Goal: Task Accomplishment & Management: Use online tool/utility

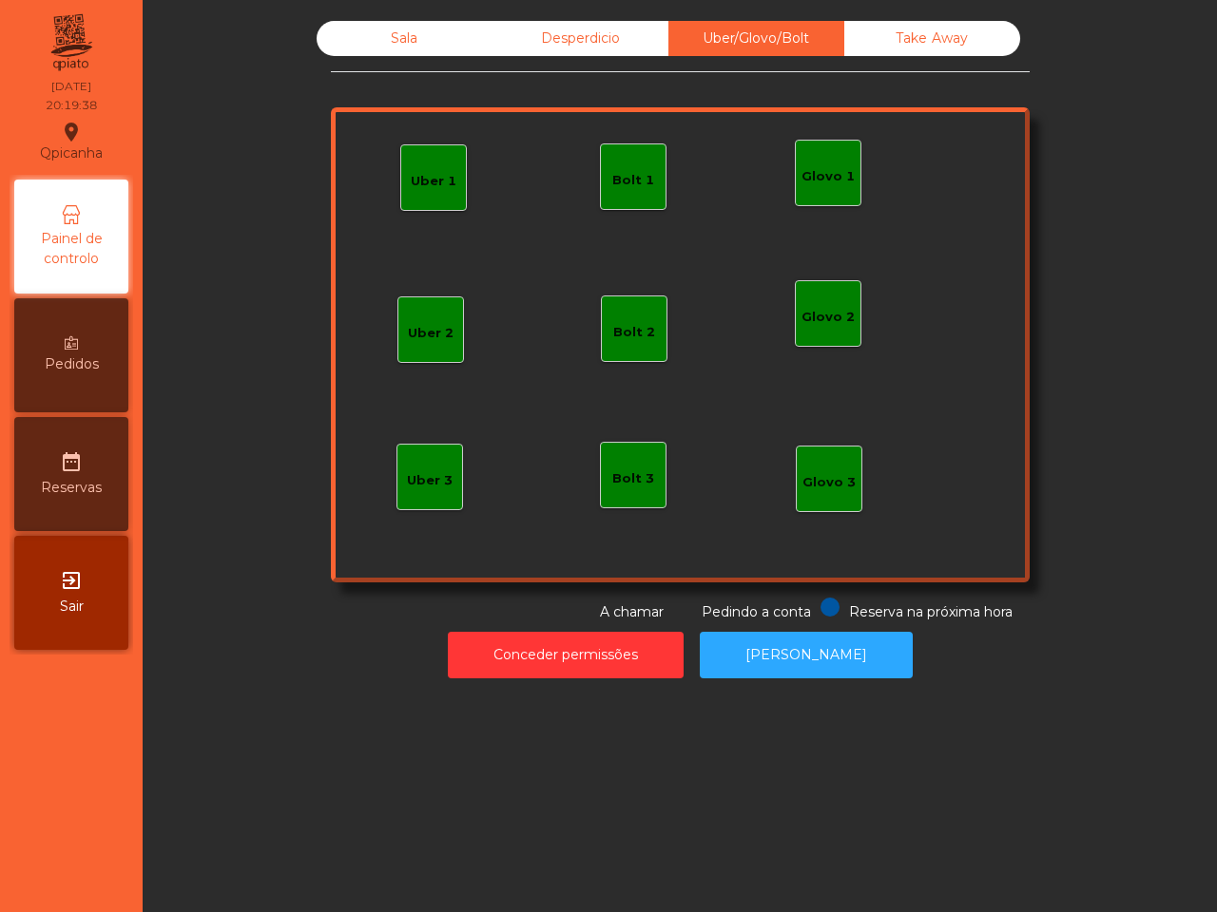
click at [430, 177] on div "Uber 1" at bounding box center [434, 181] width 46 height 19
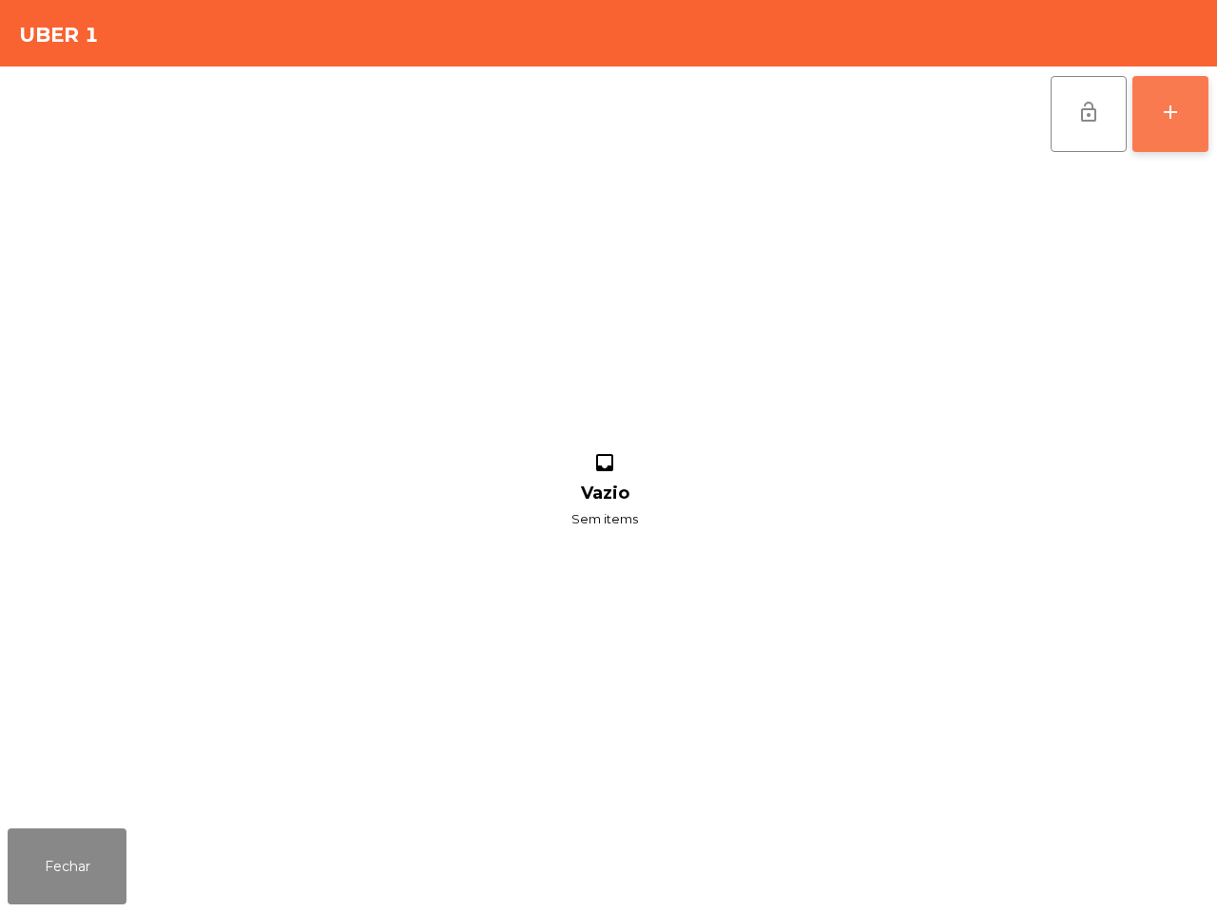
click at [1191, 93] on button "add" at bounding box center [1170, 114] width 76 height 76
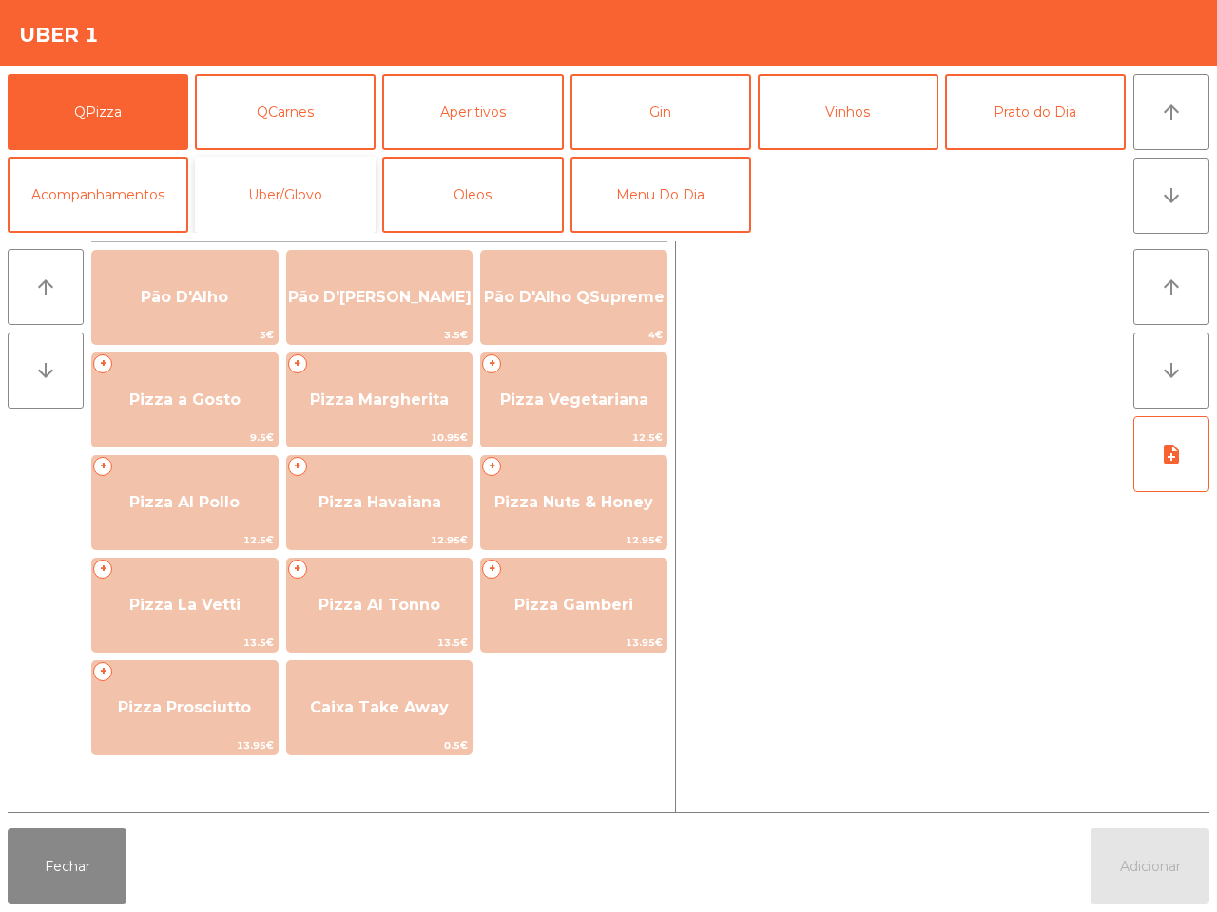
click at [255, 183] on button "Uber/Glovo" at bounding box center [285, 195] width 181 height 76
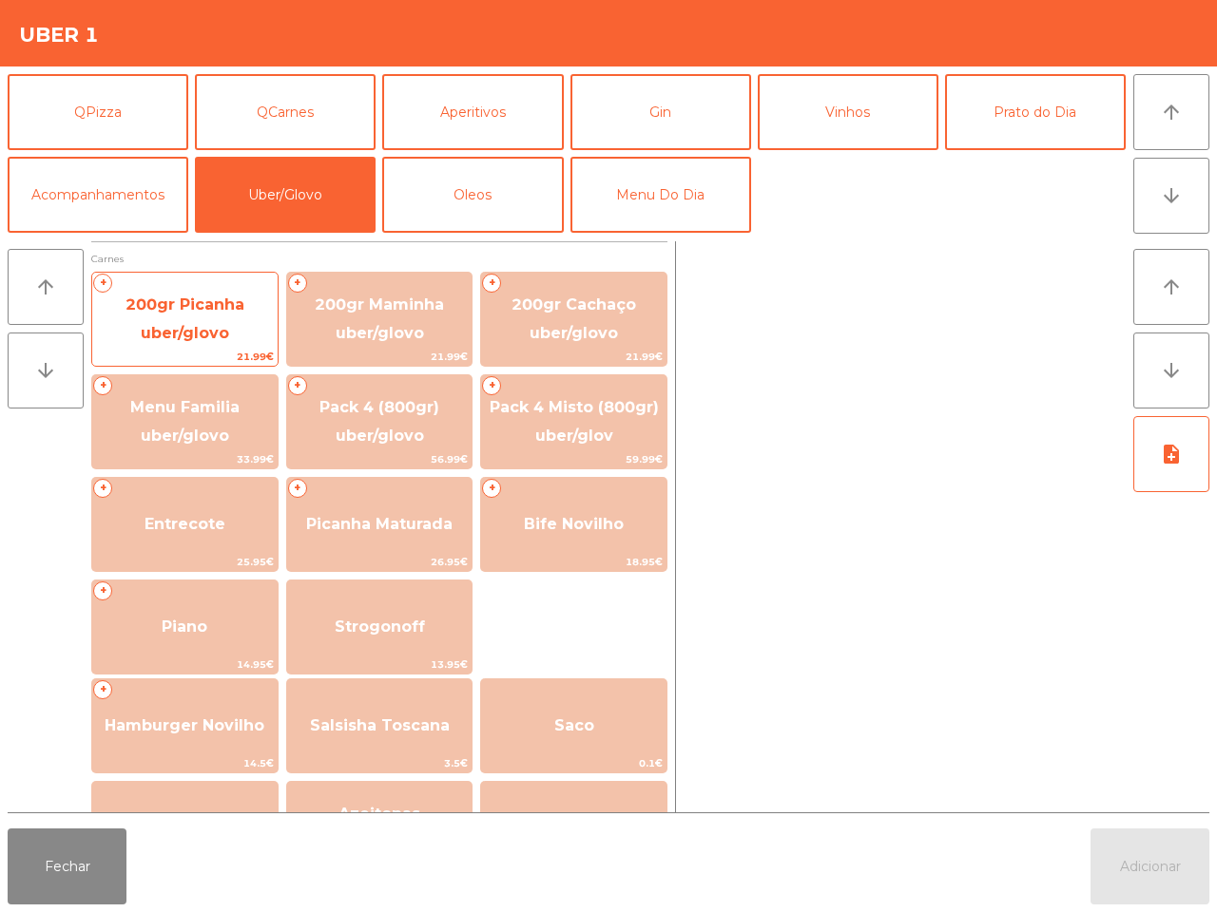
click at [192, 292] on span "200gr Picanha uber/glovo" at bounding box center [184, 319] width 185 height 81
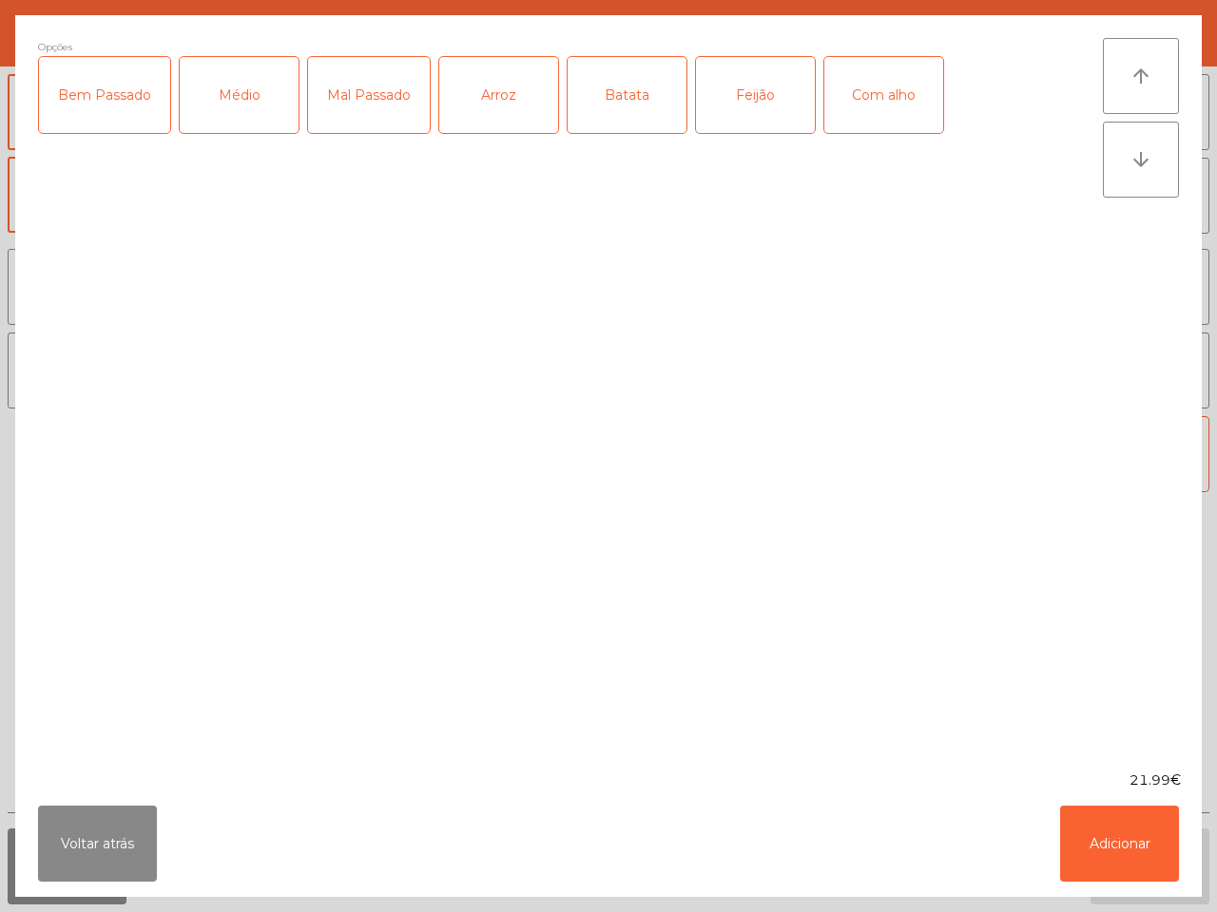
click at [240, 114] on div "Médio" at bounding box center [239, 95] width 119 height 76
click at [868, 101] on div "Com alho" at bounding box center [883, 95] width 119 height 76
click at [771, 91] on div "Feijão" at bounding box center [755, 95] width 119 height 76
click at [625, 87] on div "Batata" at bounding box center [626, 95] width 119 height 76
click at [1108, 841] on button "Adicionar" at bounding box center [1119, 844] width 119 height 76
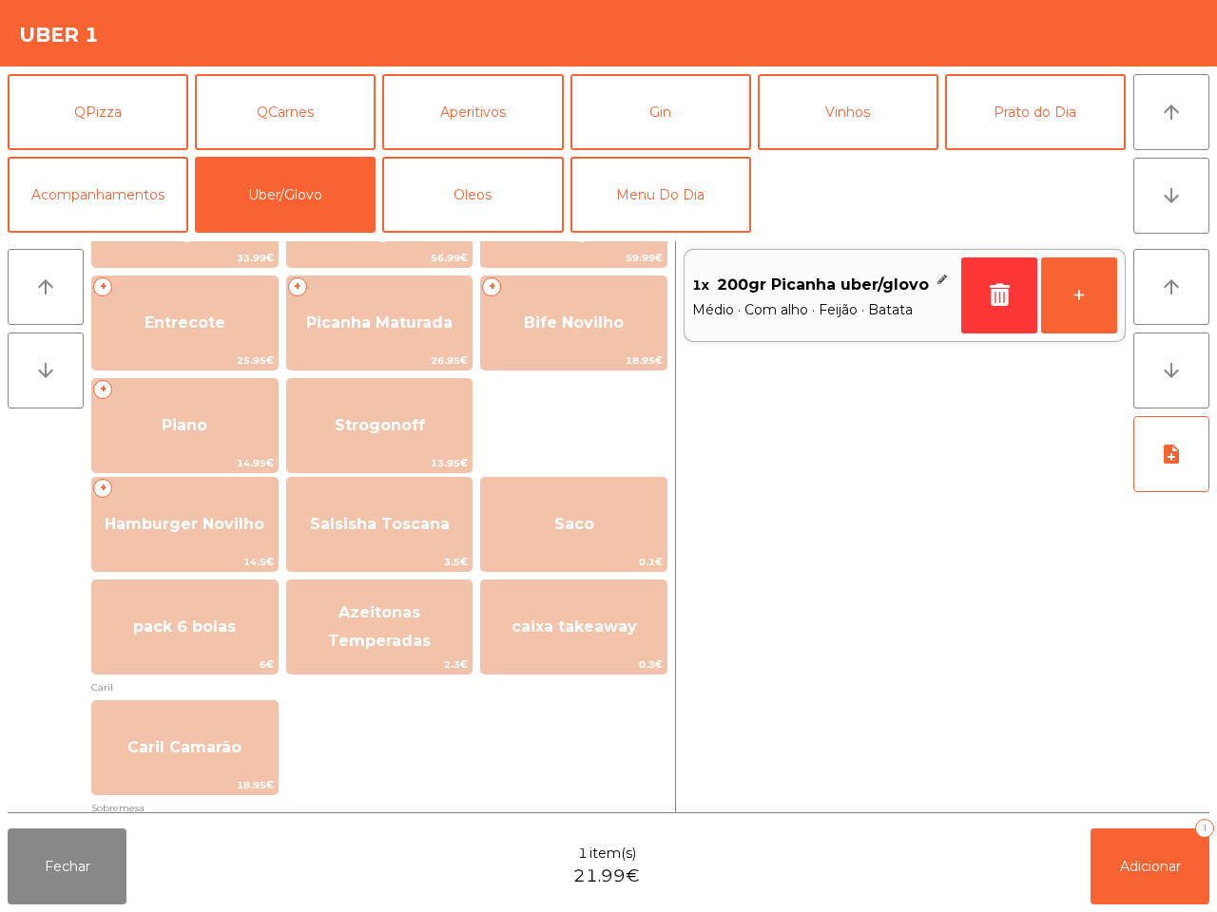
scroll to position [356, 0]
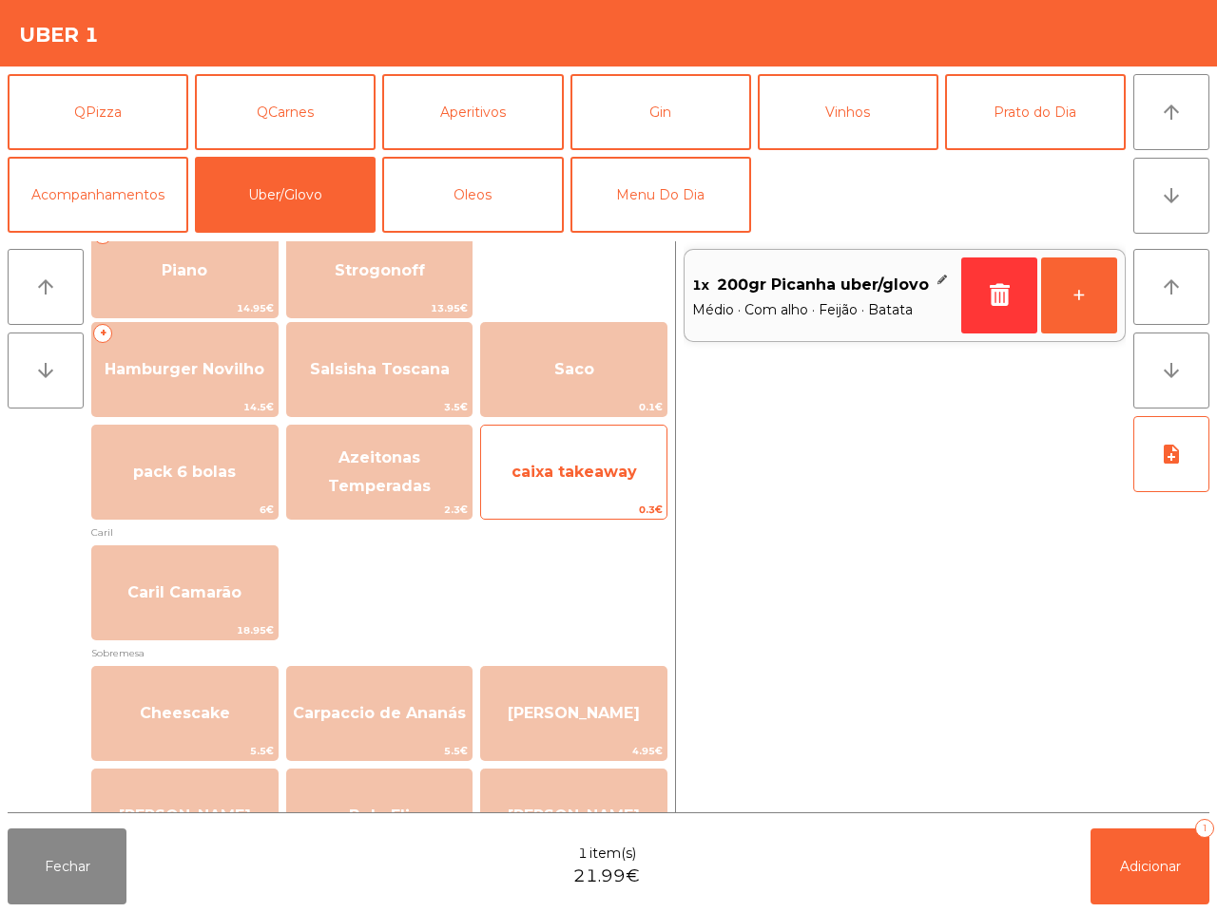
click at [589, 481] on span "caixa takeaway" at bounding box center [573, 472] width 185 height 51
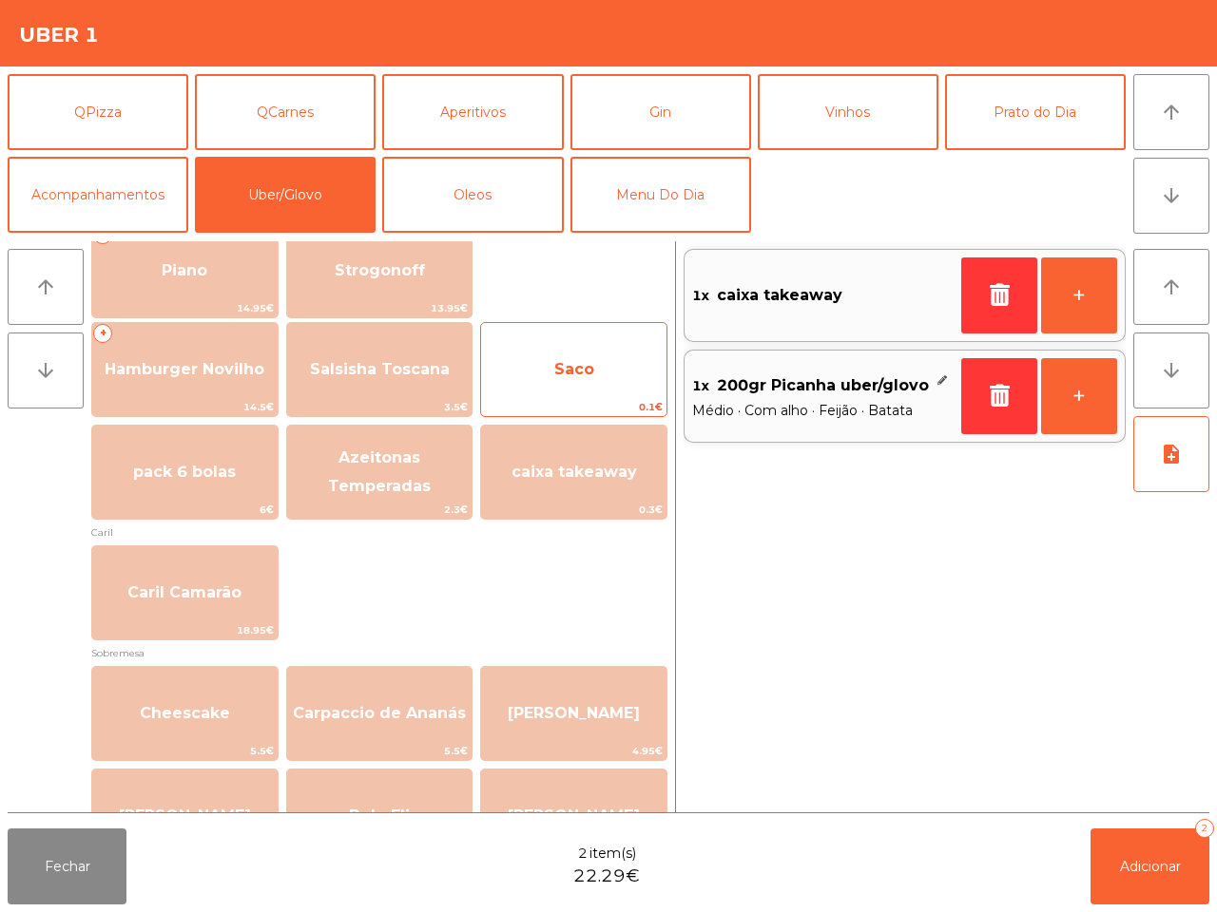
click at [571, 357] on span "Saco" at bounding box center [573, 369] width 185 height 51
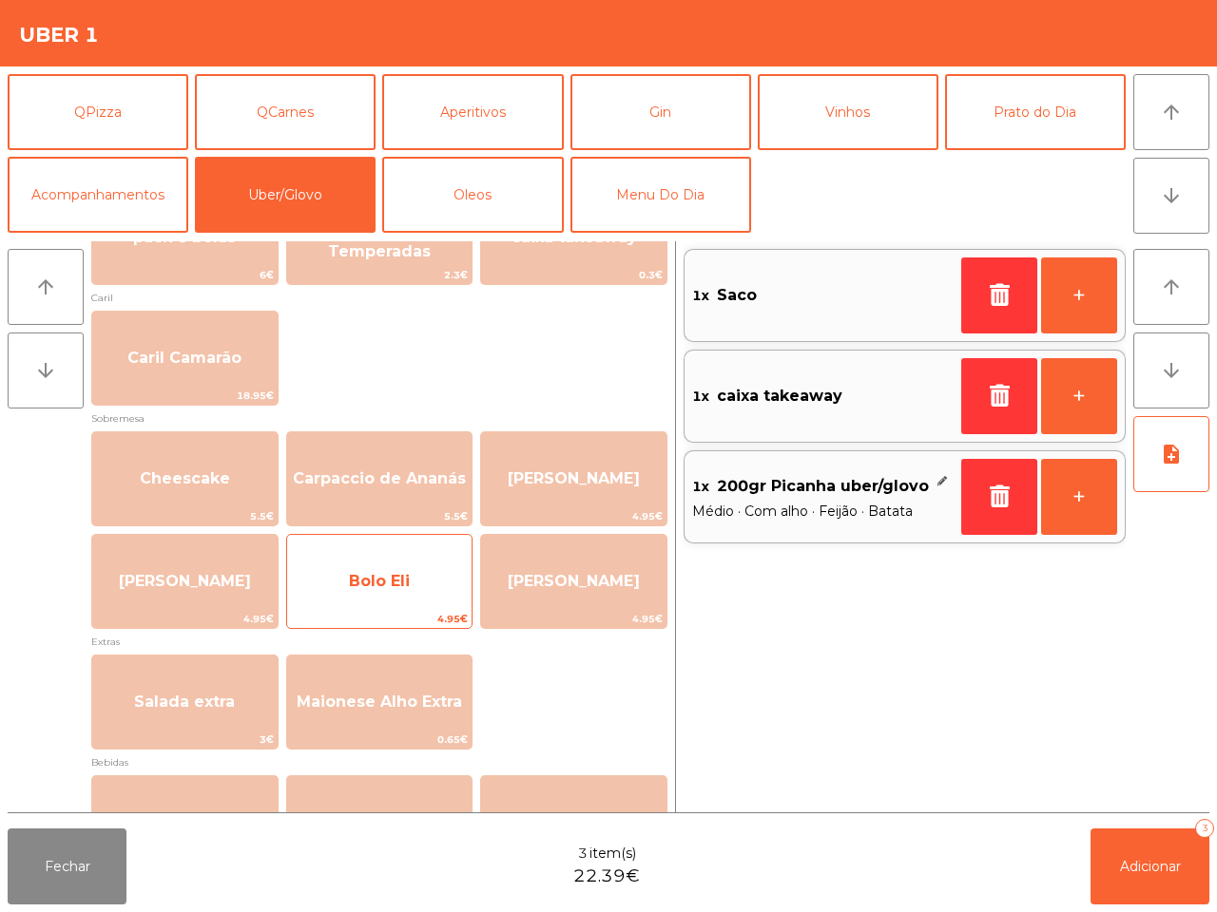
scroll to position [594, 0]
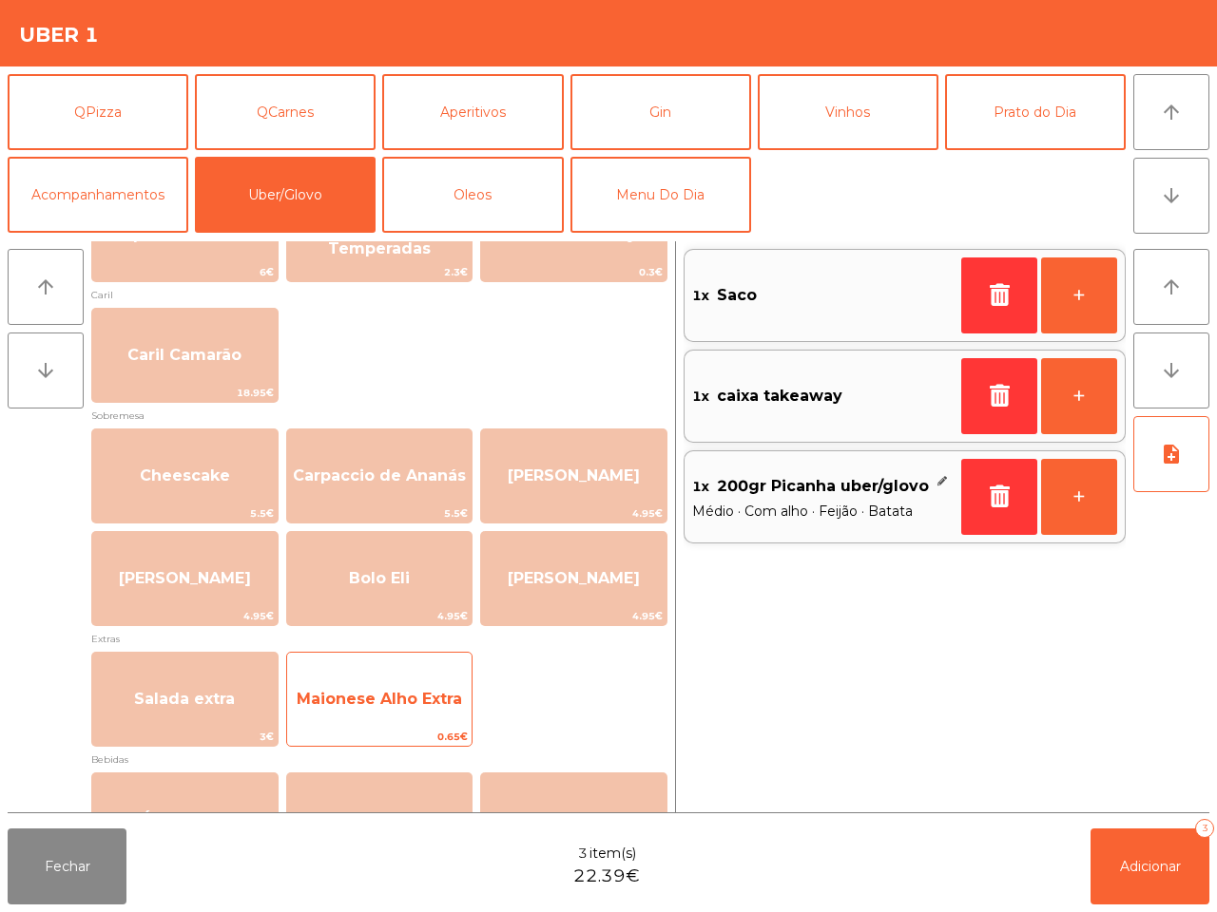
click at [419, 682] on span "Maionese Alho Extra" at bounding box center [379, 699] width 185 height 51
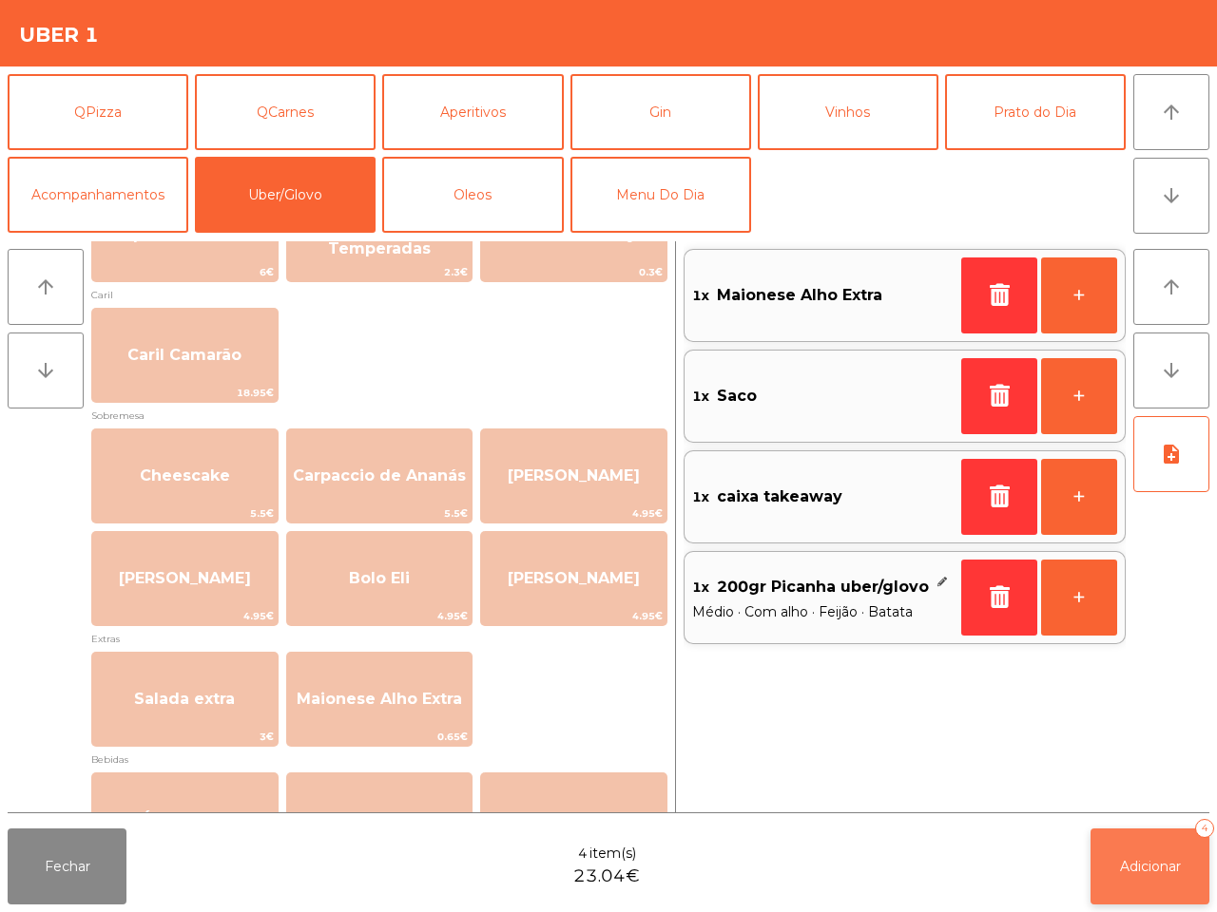
click at [1161, 860] on span "Adicionar" at bounding box center [1150, 866] width 61 height 17
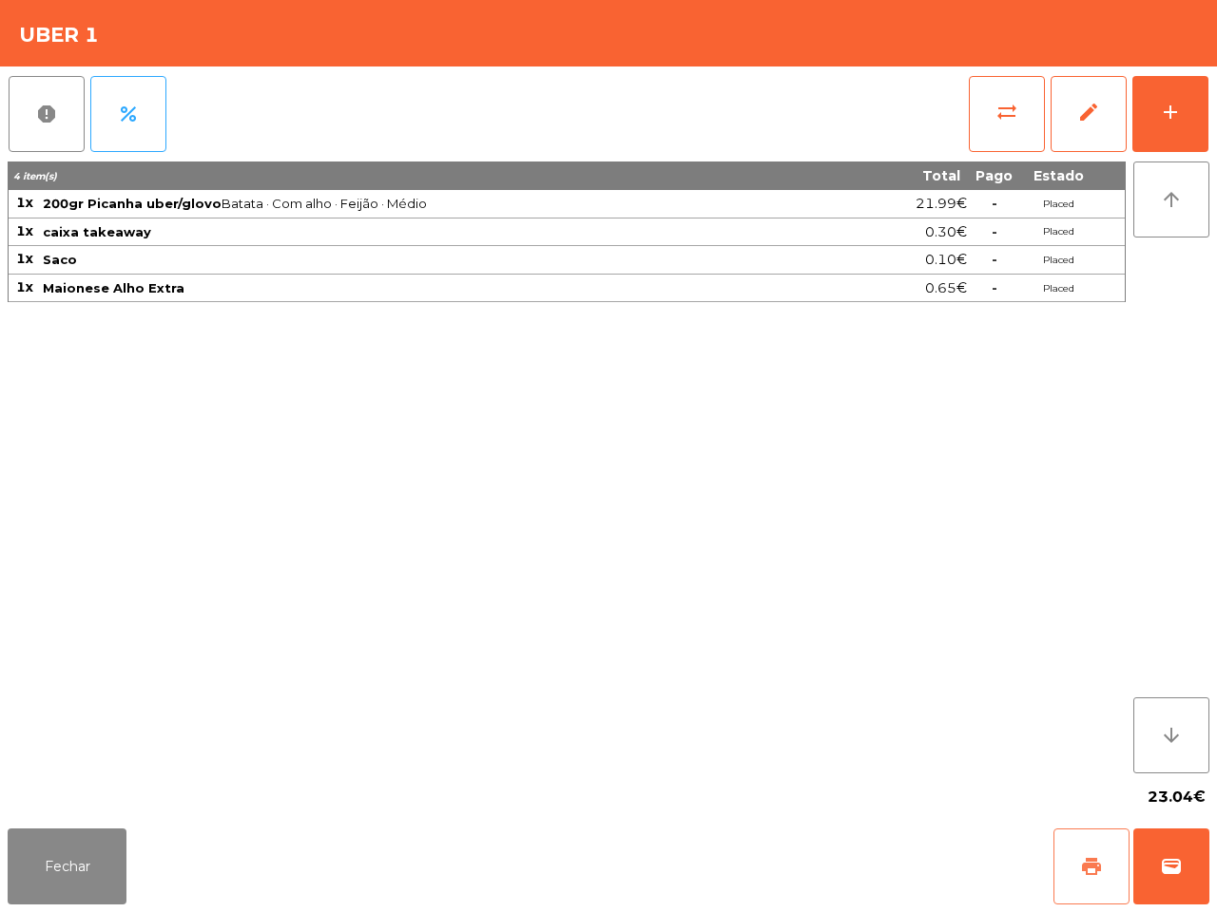
drag, startPoint x: 1093, startPoint y: 866, endPoint x: 1104, endPoint y: 868, distance: 11.6
click at [1093, 867] on span "print" at bounding box center [1091, 866] width 23 height 23
click at [1169, 853] on button "wallet" at bounding box center [1171, 867] width 76 height 76
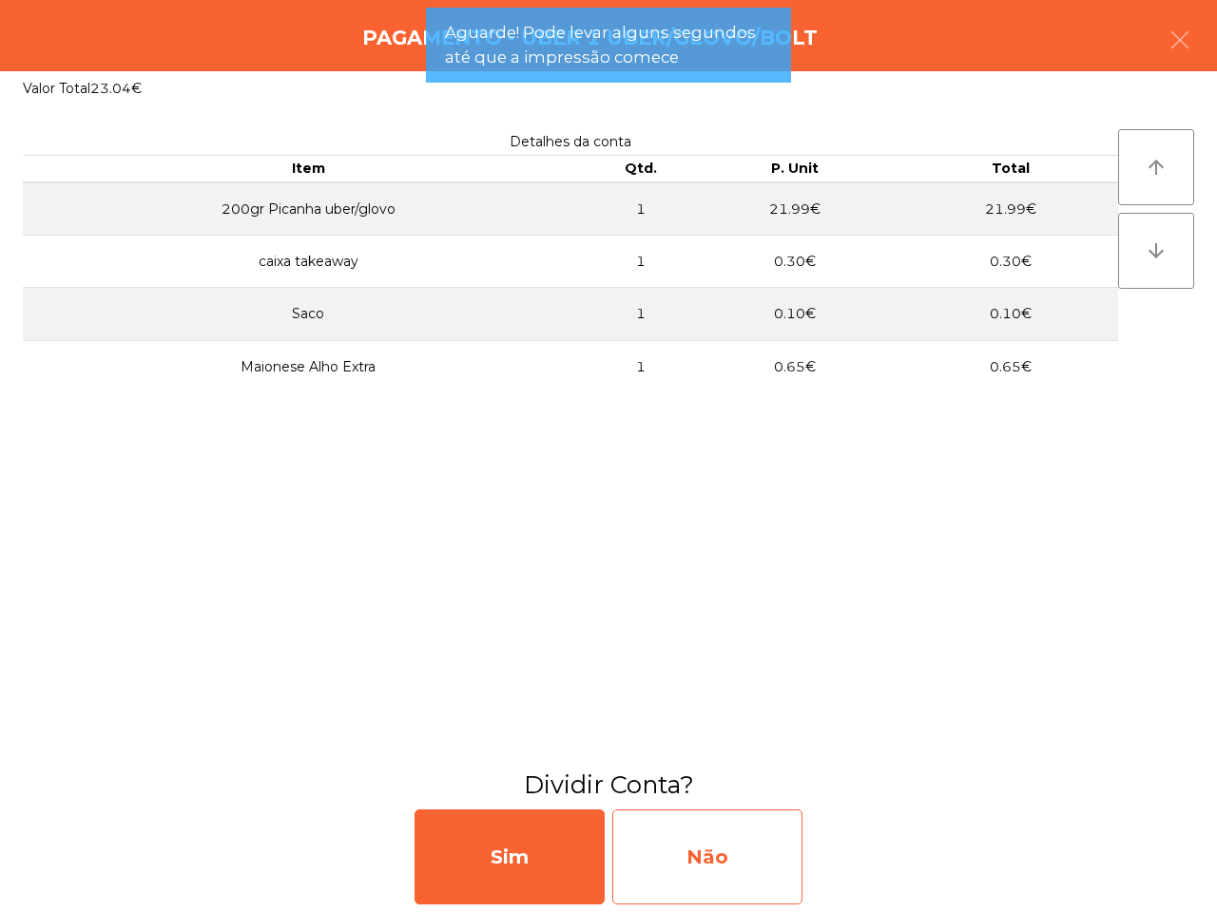
click at [741, 857] on div "Não" at bounding box center [707, 857] width 190 height 95
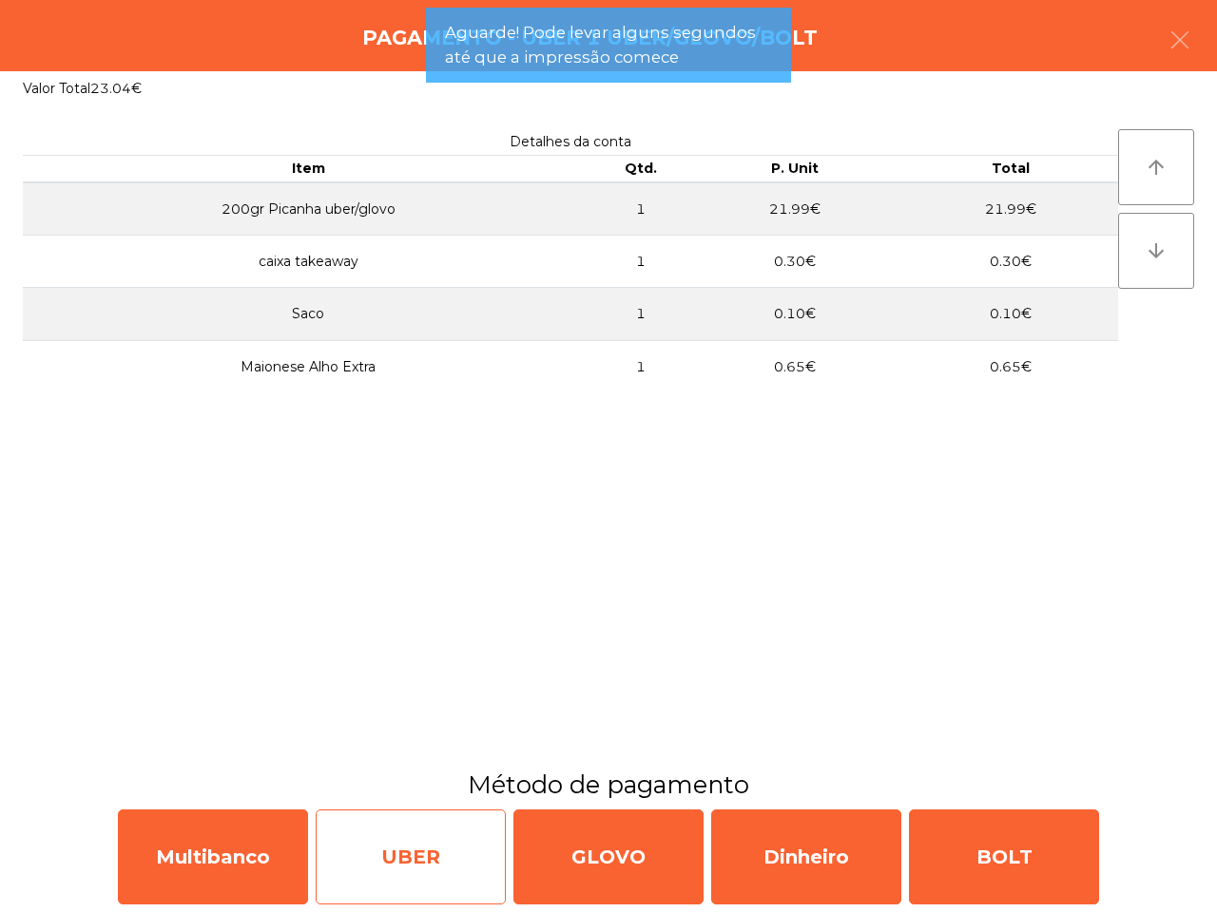
click at [488, 860] on div "UBER" at bounding box center [411, 857] width 190 height 95
select select "**"
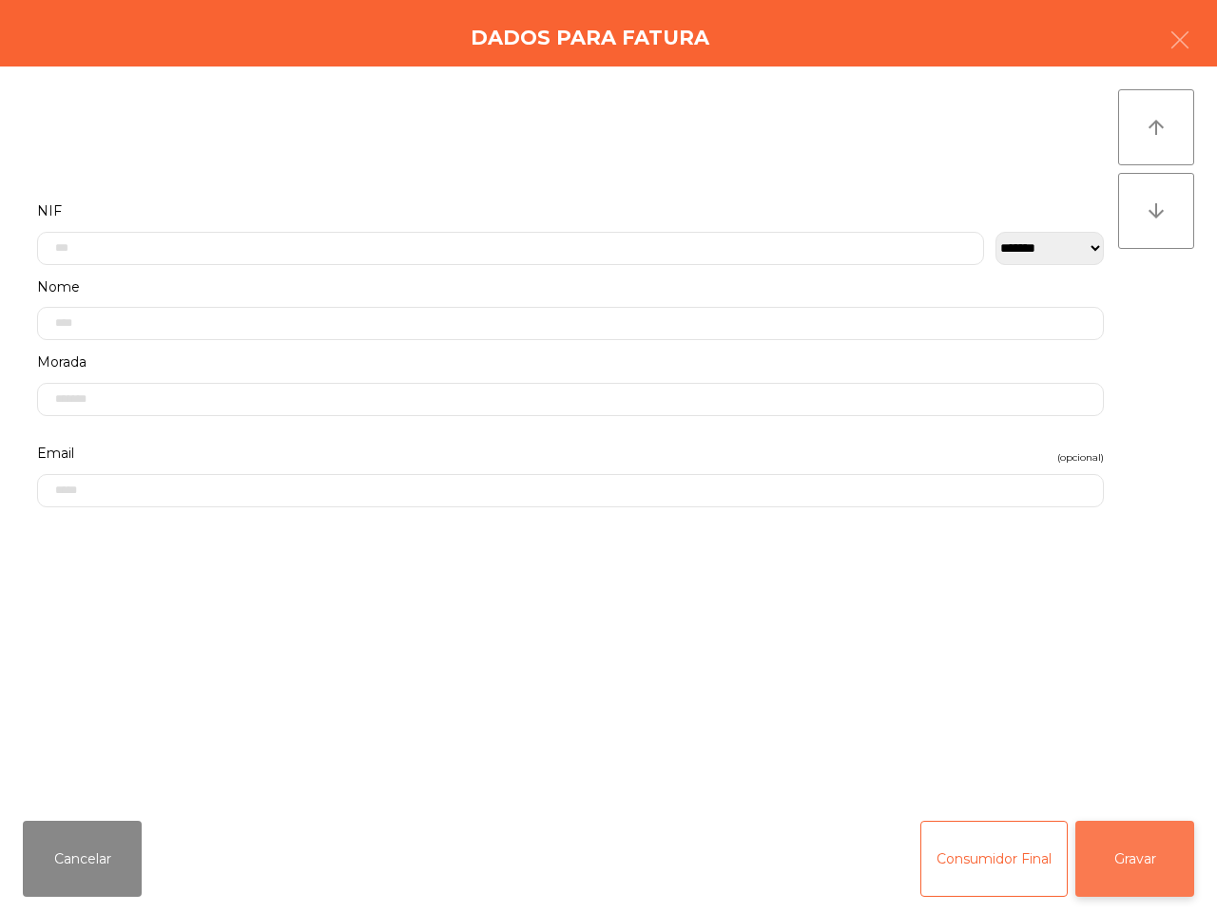
click at [1142, 873] on button "Gravar" at bounding box center [1134, 859] width 119 height 76
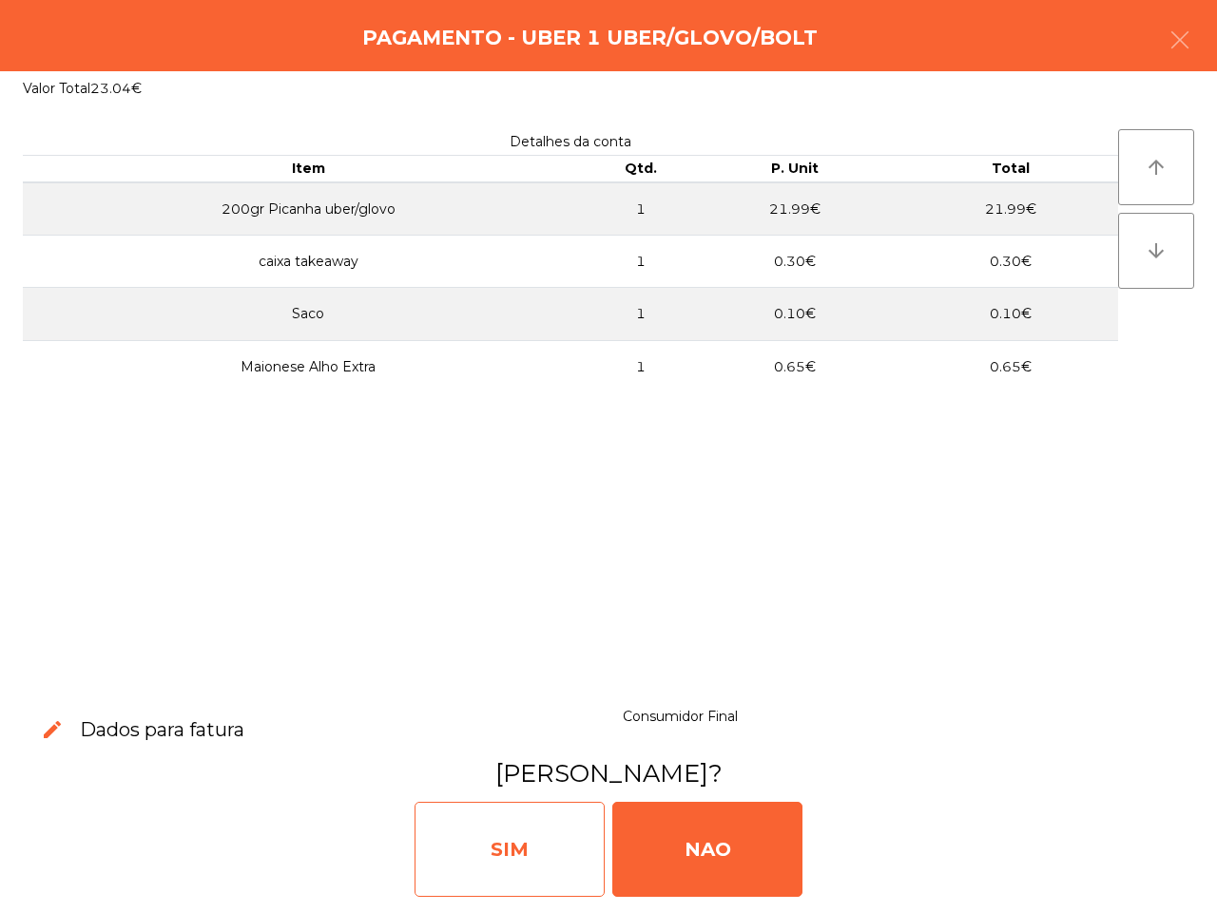
click at [564, 823] on div "SIM" at bounding box center [509, 849] width 190 height 95
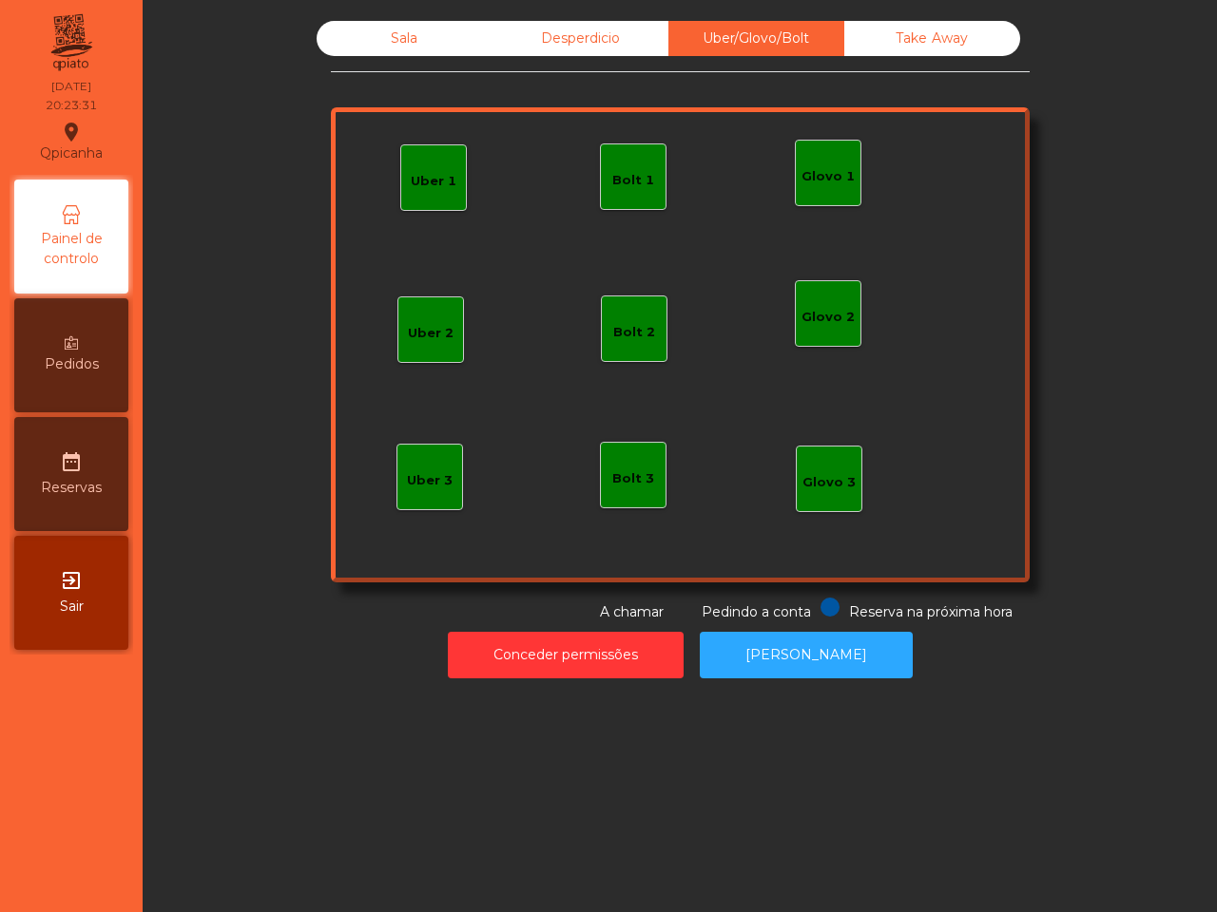
click at [568, 839] on div "Sala Desperdicio Uber/Glovo/Bolt Take Away Uber 1 Glovo 1 Uber 2 Uber 3 Glovo 2…" at bounding box center [680, 456] width 1074 height 912
click at [391, 36] on div "Sala" at bounding box center [404, 38] width 176 height 35
